Goal: Task Accomplishment & Management: Use online tool/utility

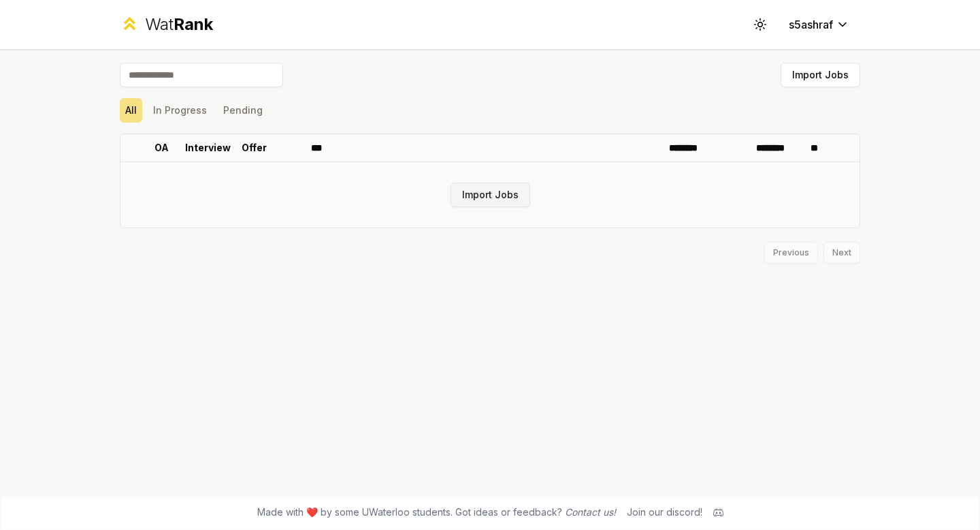
click at [511, 197] on button "Import Jobs" at bounding box center [491, 194] width 80 height 25
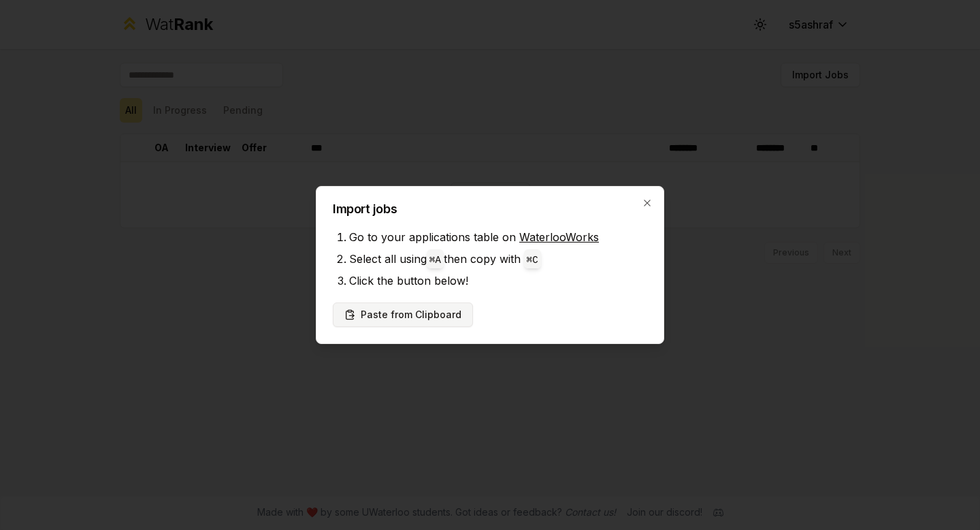
click at [451, 310] on button "Paste from Clipboard" at bounding box center [403, 314] width 140 height 25
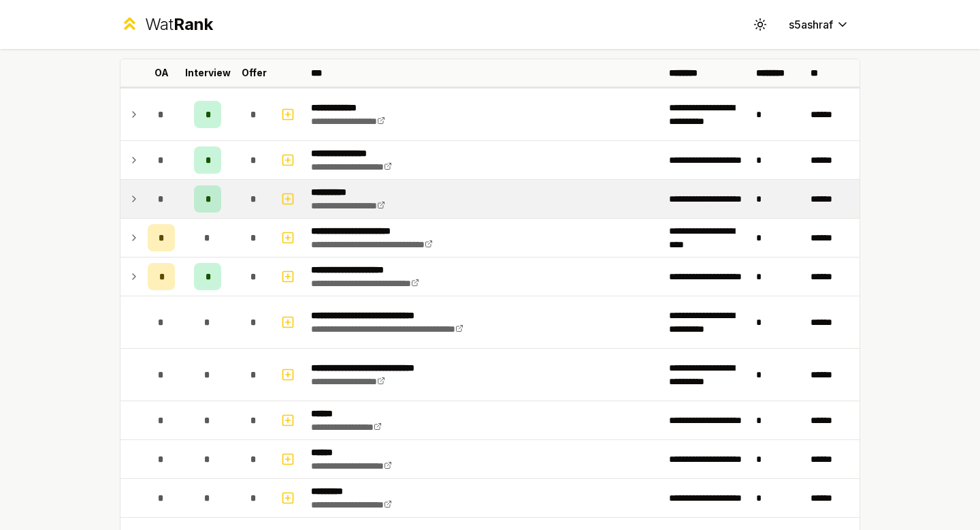
scroll to position [57, 0]
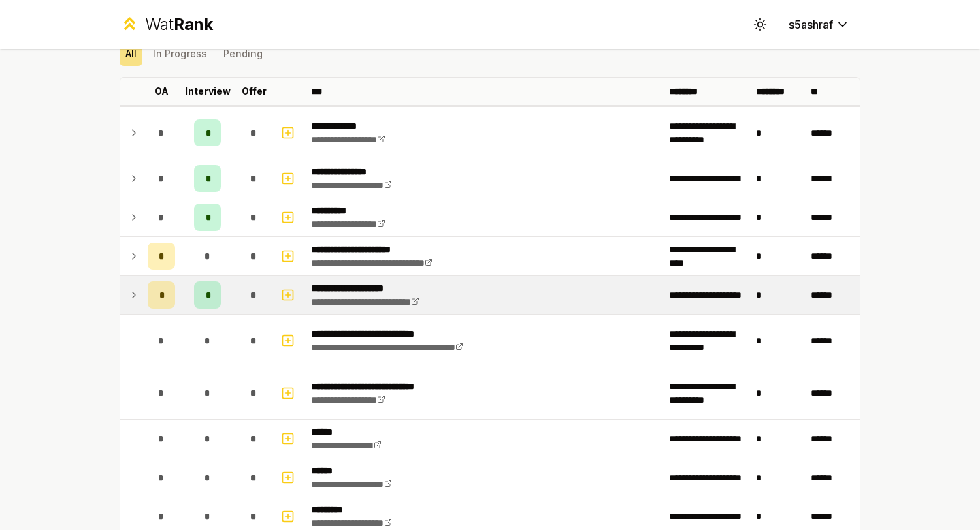
click at [131, 293] on icon at bounding box center [134, 295] width 11 height 16
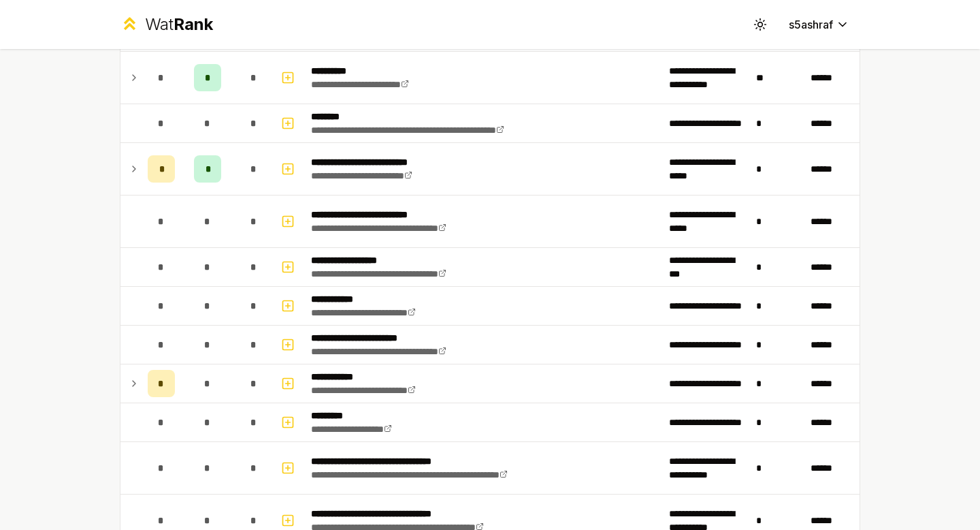
scroll to position [1012, 0]
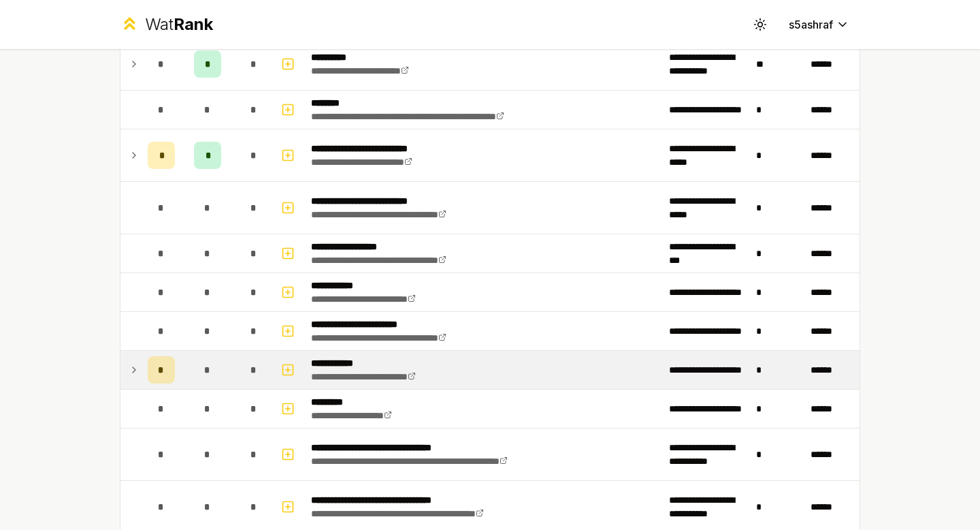
click at [142, 369] on td at bounding box center [132, 370] width 22 height 38
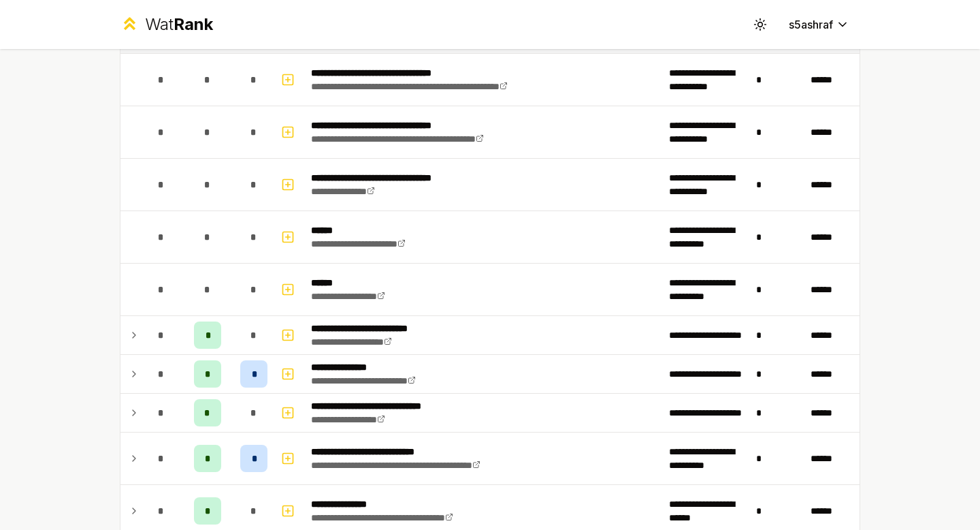
scroll to position [1522, 0]
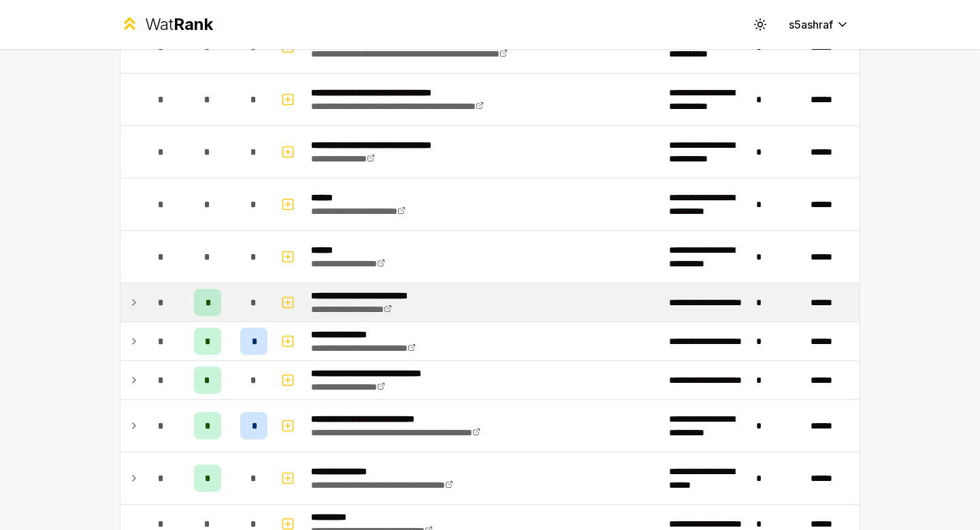
click at [131, 296] on icon at bounding box center [134, 302] width 11 height 16
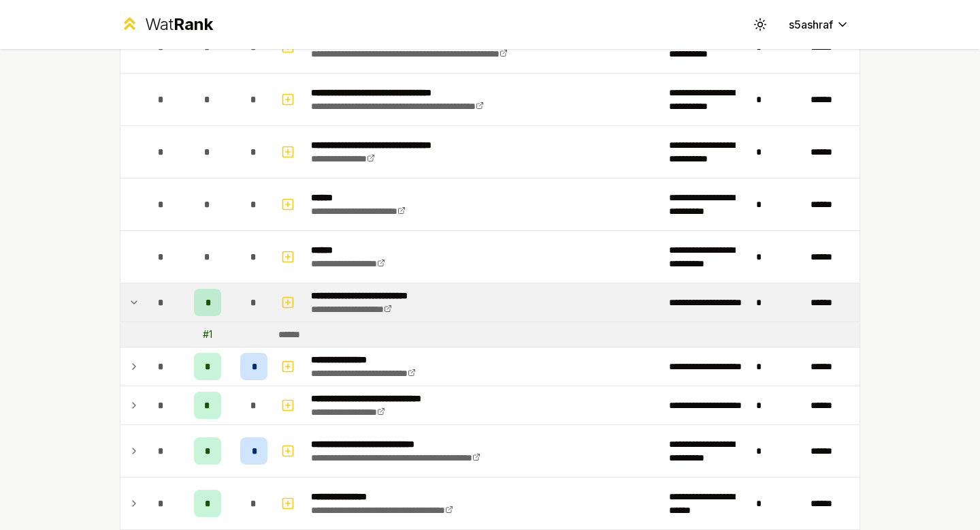
click at [129, 296] on icon at bounding box center [134, 302] width 11 height 16
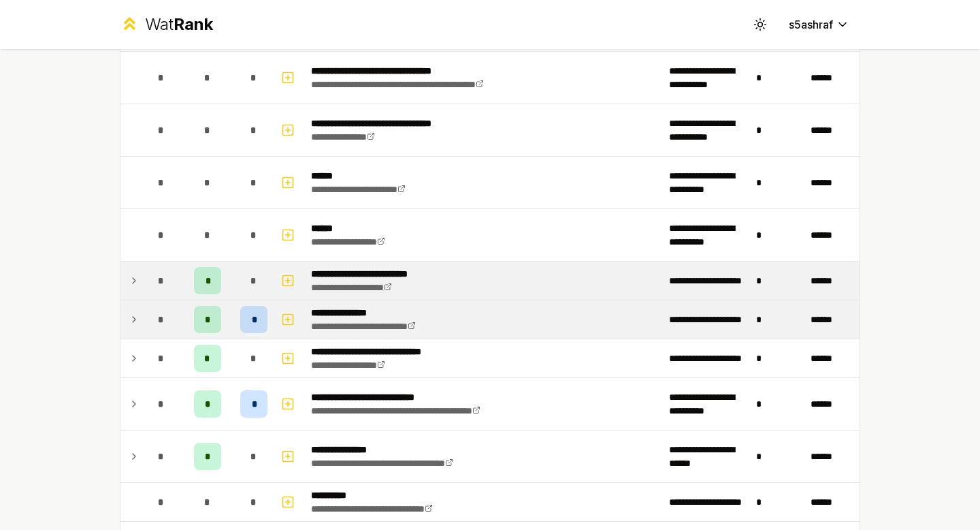
scroll to position [1556, 0]
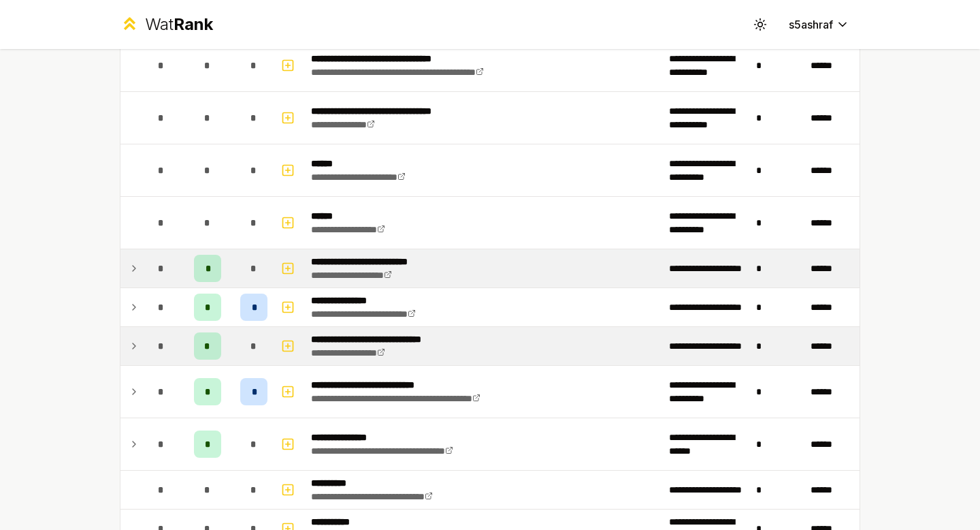
click at [132, 345] on icon at bounding box center [134, 346] width 11 height 16
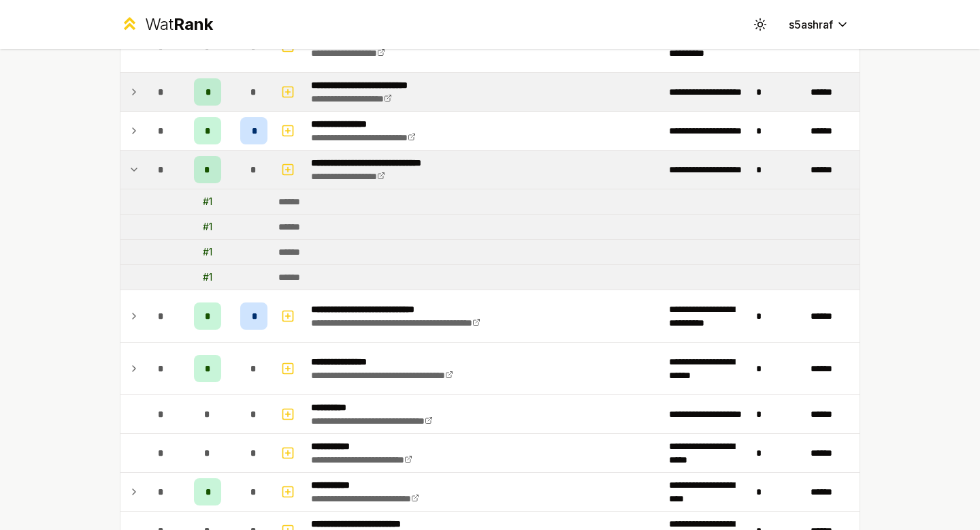
scroll to position [1735, 0]
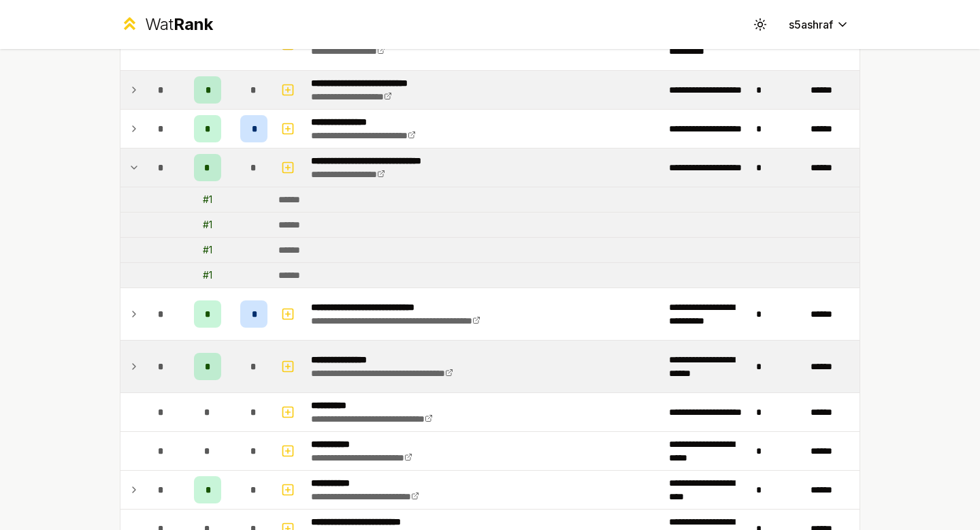
click at [133, 364] on icon at bounding box center [134, 366] width 3 height 5
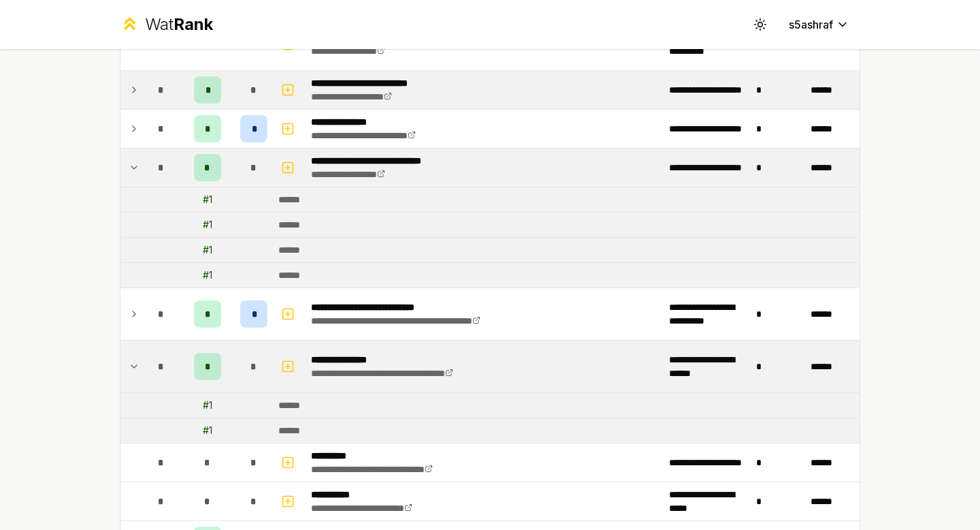
click at [133, 364] on icon at bounding box center [134, 366] width 11 height 16
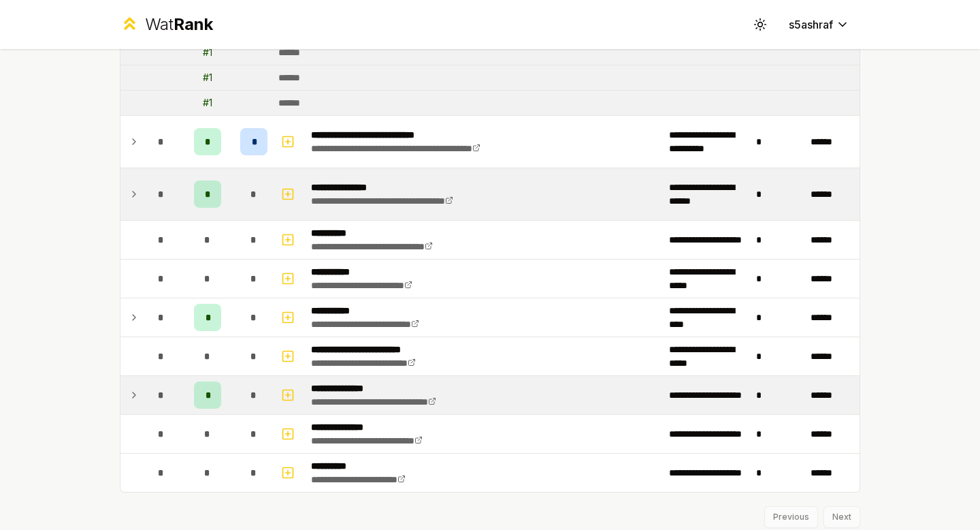
scroll to position [1954, 0]
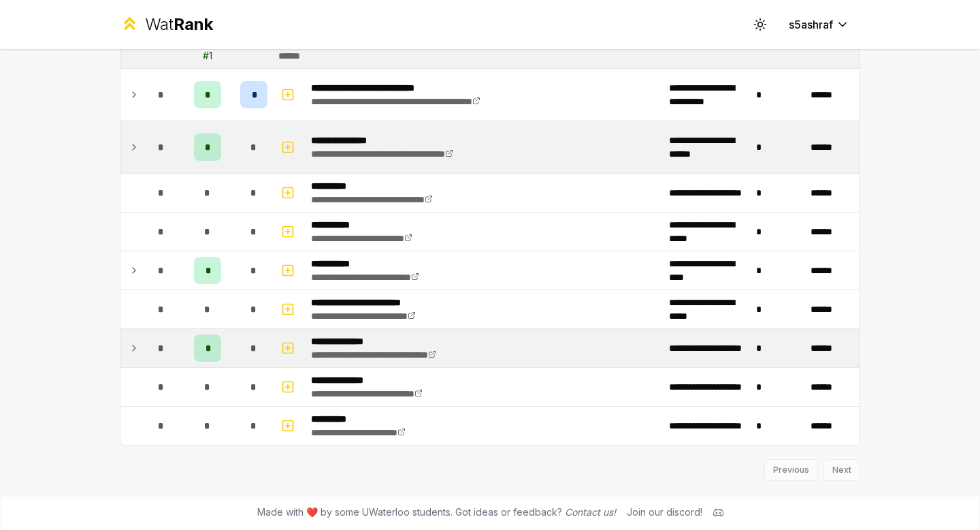
click at [135, 345] on icon at bounding box center [134, 348] width 11 height 16
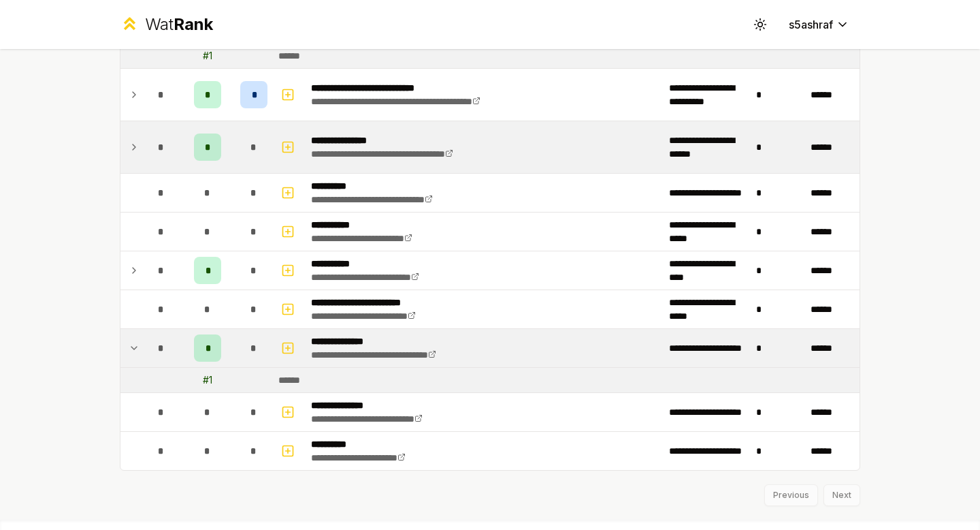
click at [134, 345] on icon at bounding box center [134, 348] width 11 height 16
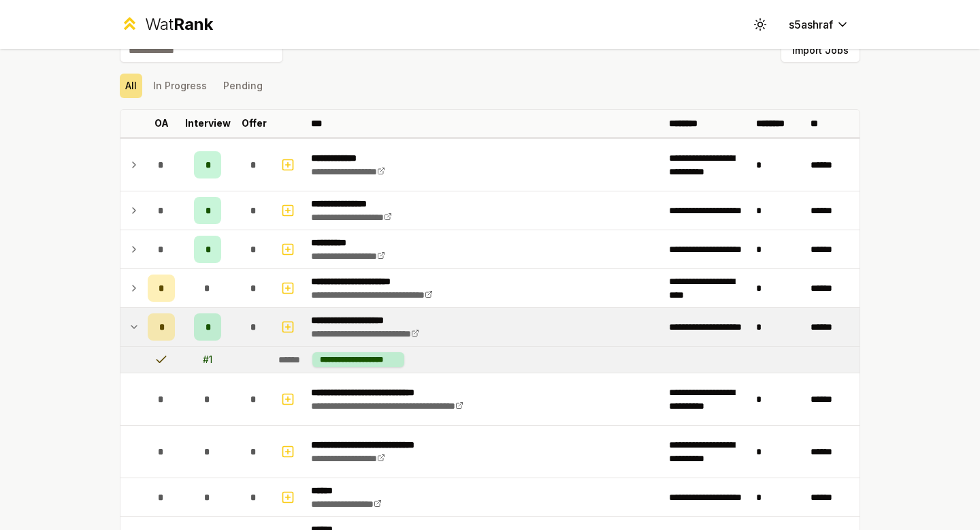
scroll to position [0, 0]
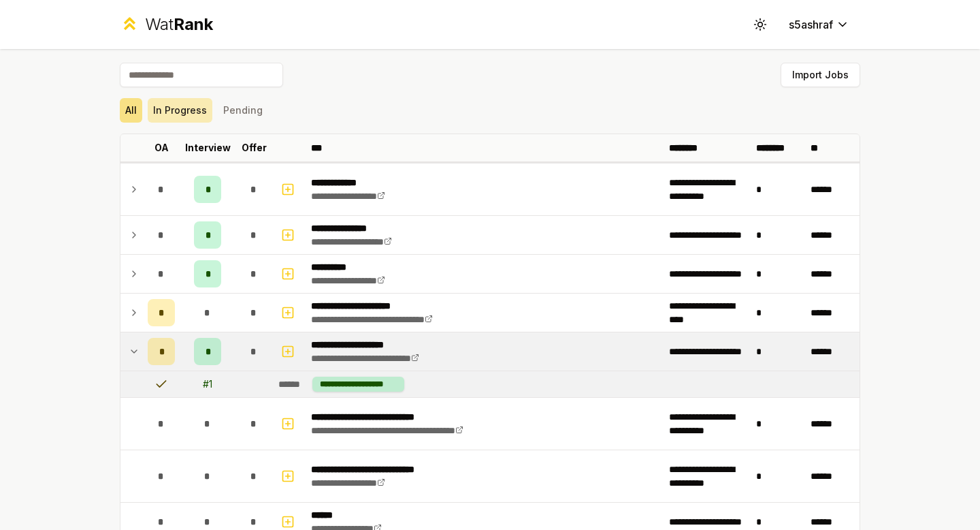
click at [187, 109] on button "In Progress" at bounding box center [180, 110] width 65 height 25
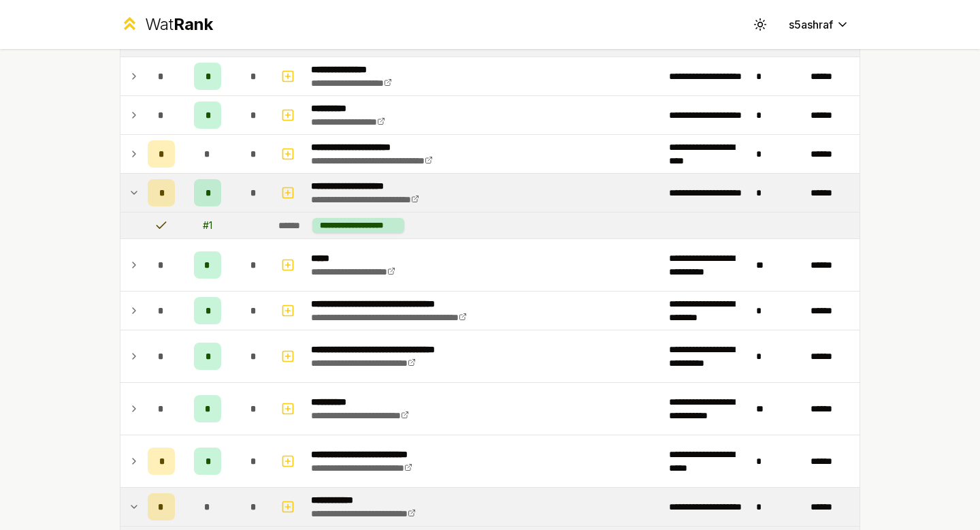
scroll to position [174, 0]
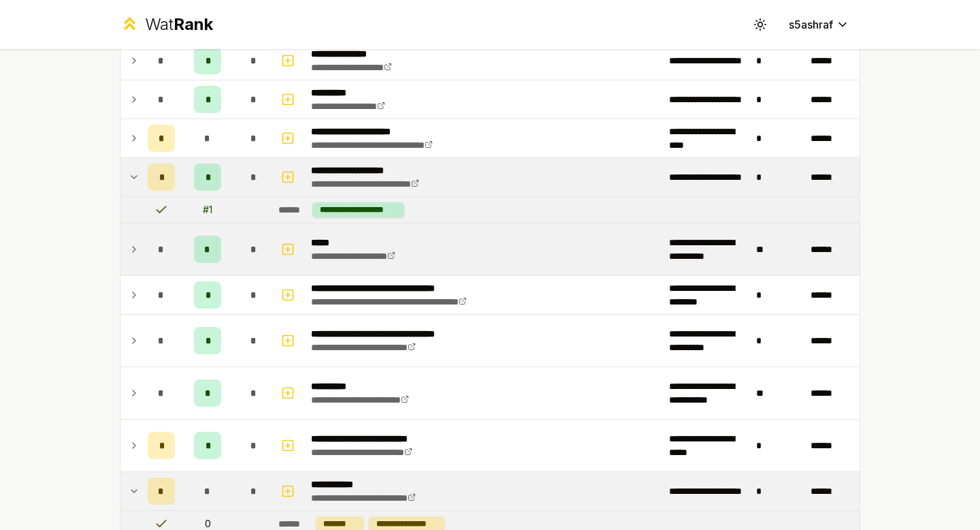
click at [133, 241] on icon at bounding box center [134, 249] width 11 height 16
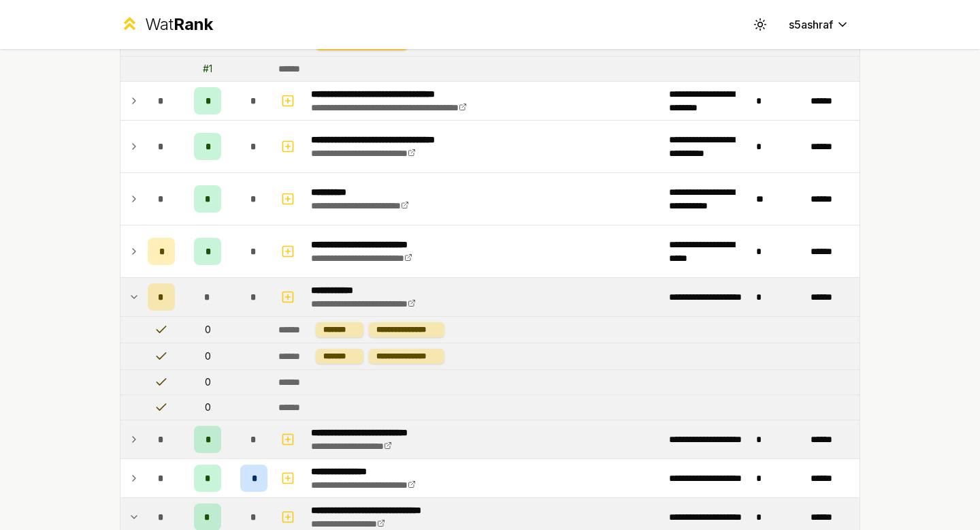
scroll to position [475, 0]
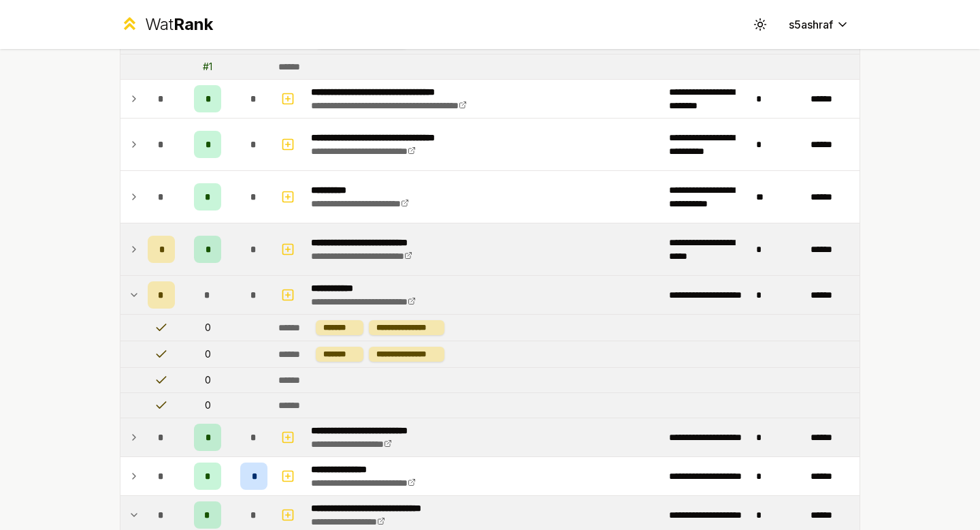
click at [131, 246] on icon at bounding box center [134, 249] width 11 height 16
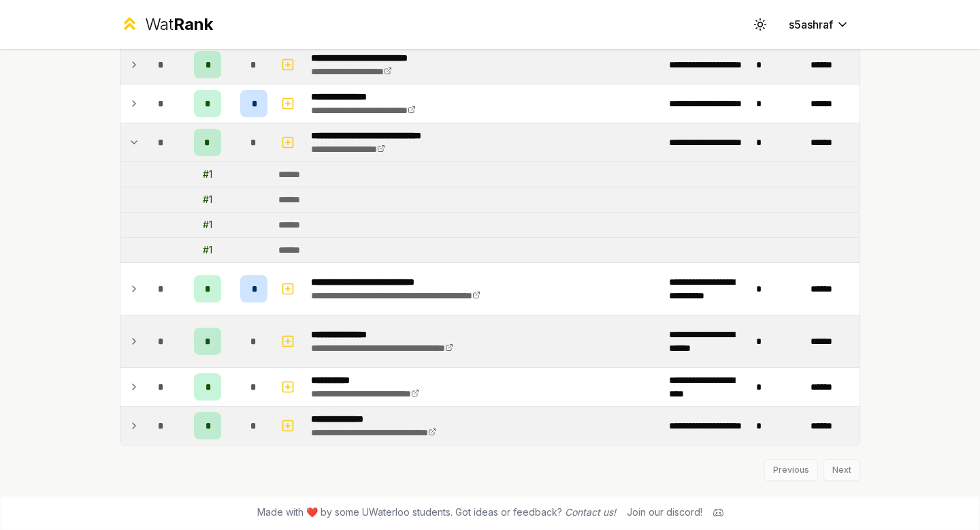
scroll to position [0, 0]
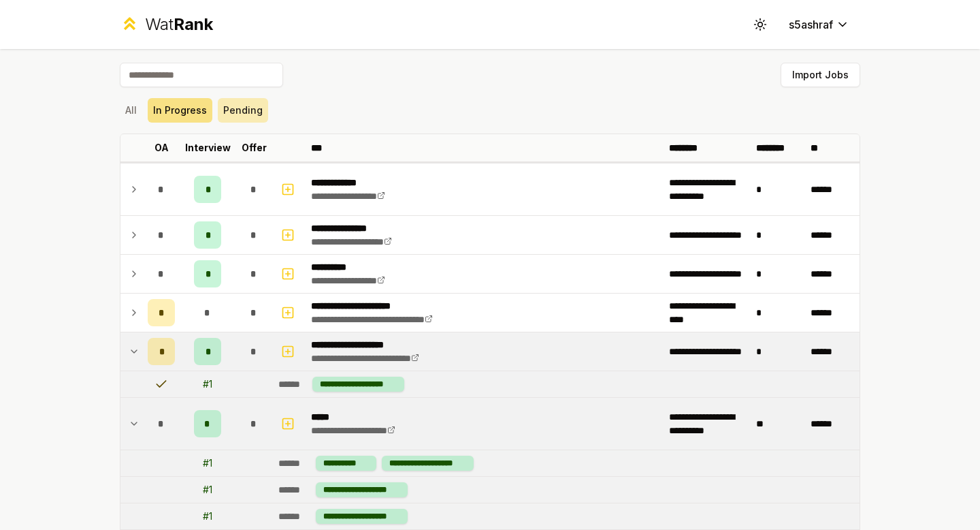
click at [237, 108] on button "Pending" at bounding box center [243, 110] width 50 height 25
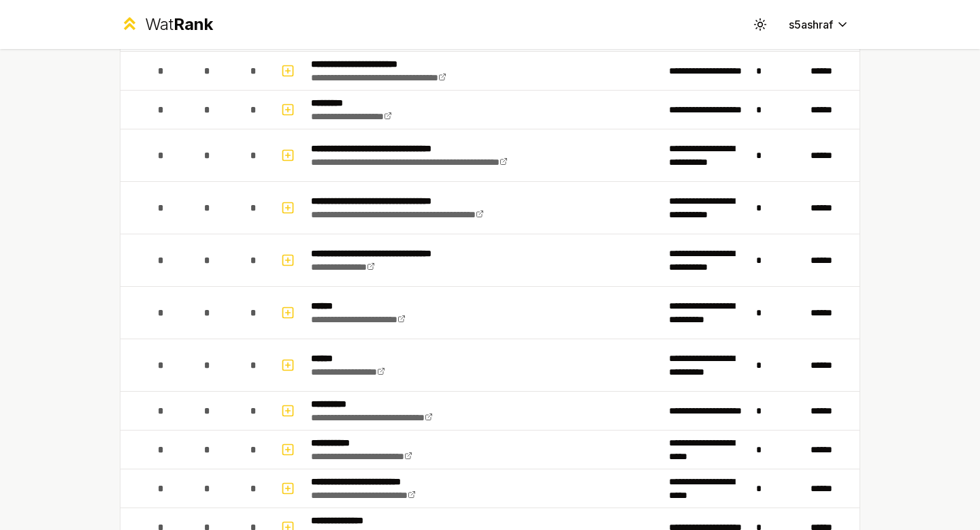
scroll to position [929, 0]
